Goal: Task Accomplishment & Management: Use online tool/utility

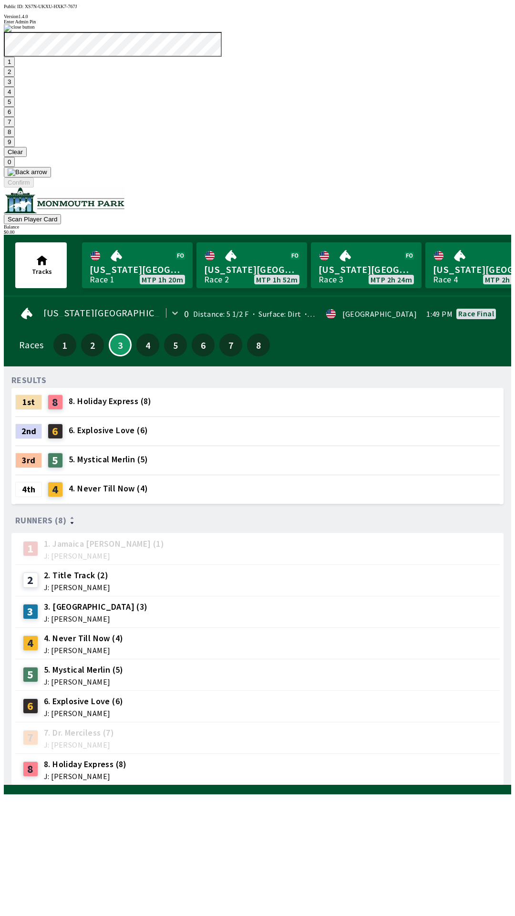
click at [15, 117] on button "6" at bounding box center [9, 112] width 11 height 10
click at [34, 187] on button "Confirm" at bounding box center [19, 182] width 30 height 10
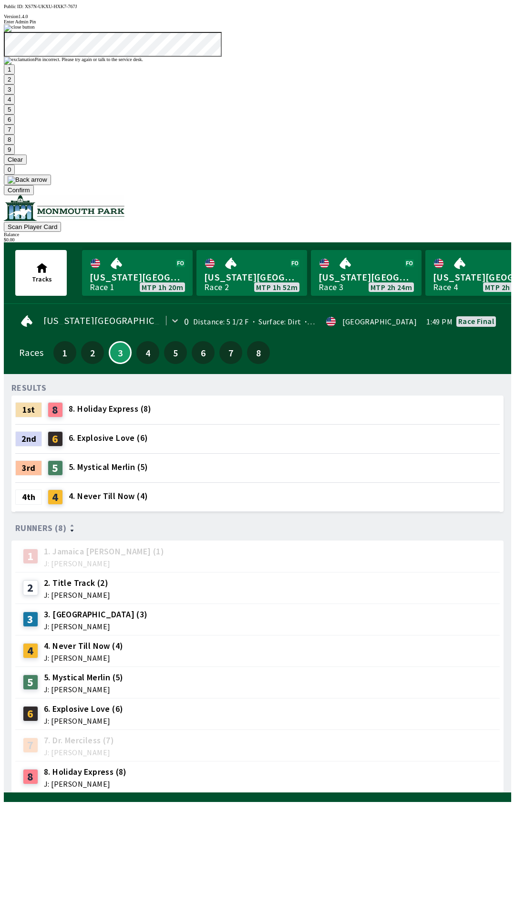
click at [51, 185] on button at bounding box center [27, 180] width 47 height 10
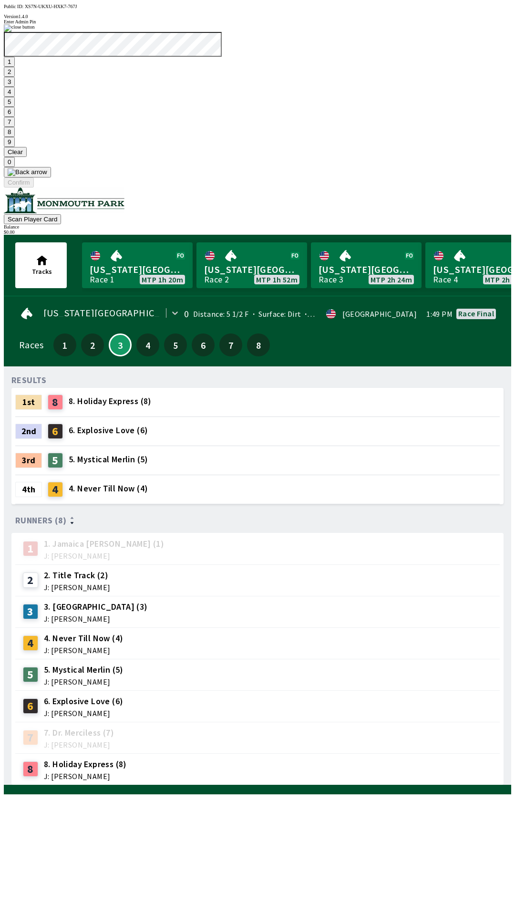
click at [15, 67] on button "1" at bounding box center [9, 62] width 11 height 10
click at [15, 147] on button "9" at bounding box center [9, 142] width 11 height 10
click at [15, 127] on button "7" at bounding box center [9, 122] width 11 height 10
